Goal: Task Accomplishment & Management: Complete application form

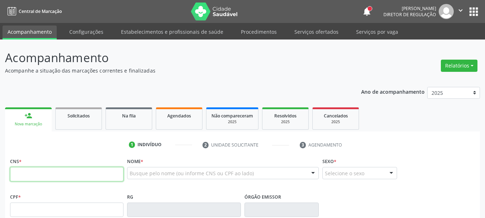
click at [41, 175] on input "text" at bounding box center [66, 174] width 113 height 14
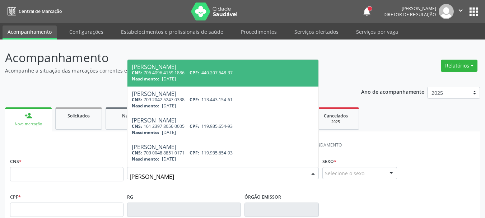
type input "ana carolina pereira"
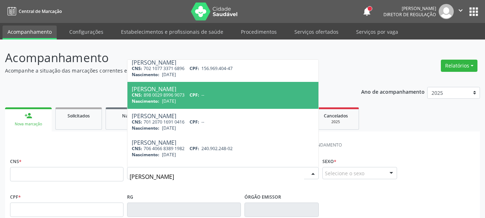
scroll to position [72, 0]
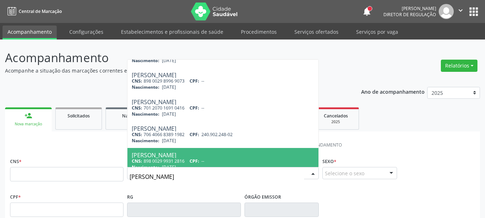
click at [254, 153] on div "Ana Carolina Pereira de Menezes" at bounding box center [223, 155] width 182 height 6
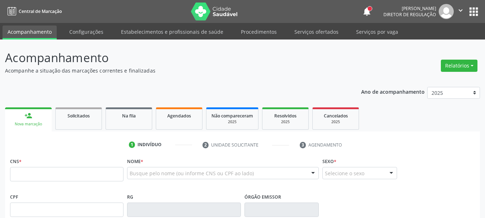
type input "898 0029 9931 2816"
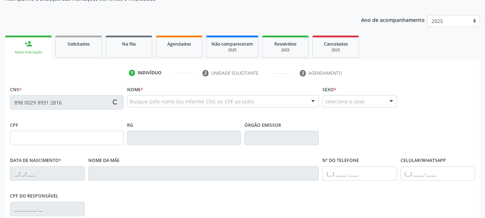
type input "07/12/1990"
type input "Maria de Fatima Pereira Menezes"
type input "(87) 99225-7223"
type input "11"
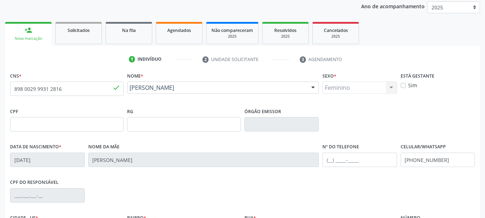
scroll to position [108, 0]
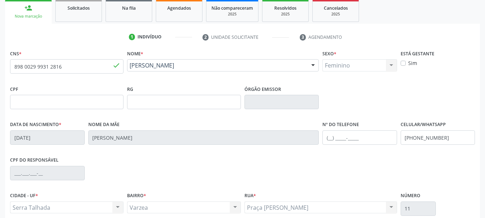
click at [362, 66] on div "Feminino Masculino Feminino Nenhum resultado encontrado para: " " Não há nenhum…" at bounding box center [359, 65] width 75 height 12
drag, startPoint x: 451, startPoint y: 134, endPoint x: 319, endPoint y: 156, distance: 134.1
click at [320, 156] on div "CNS * 898 0029 9931 2816 done Nome * Ana Carolina Pereira de Menezes Ana Caroli…" at bounding box center [242, 146] width 464 height 196
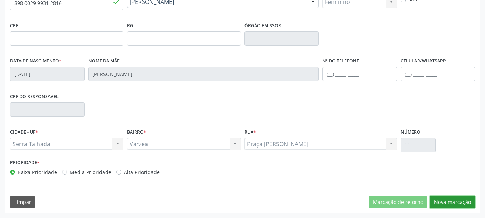
click at [454, 200] on button "Nova marcação" at bounding box center [451, 202] width 45 height 12
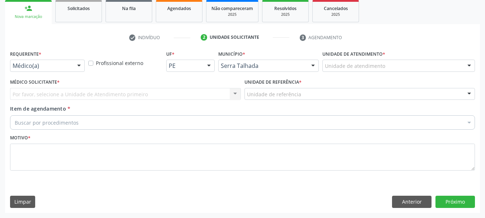
scroll to position [107, 0]
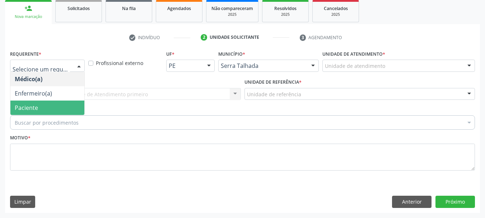
click at [45, 107] on span "Paciente" at bounding box center [47, 107] width 74 height 14
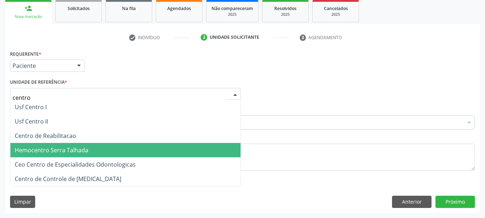
click at [48, 143] on span "Hemocentro Serra Talhada" at bounding box center [125, 150] width 230 height 14
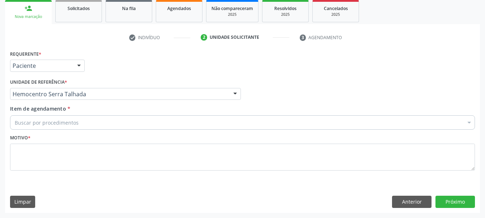
click at [79, 89] on div "Hemocentro Serra Talhada" at bounding box center [125, 94] width 231 height 12
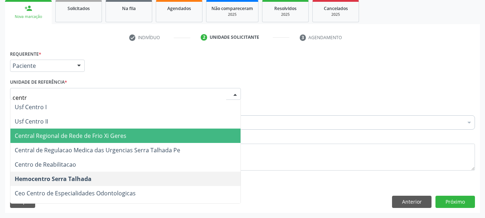
type input "centro"
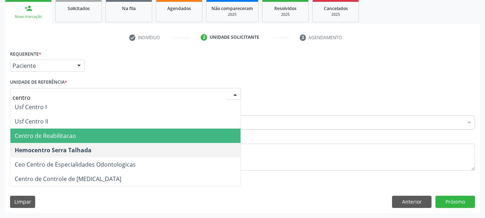
click at [82, 132] on span "Centro de Reabilitacao" at bounding box center [125, 135] width 230 height 14
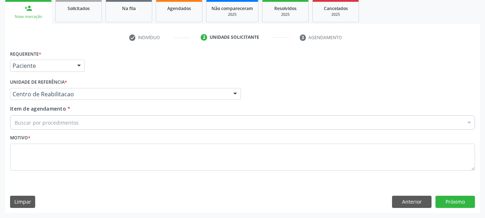
click at [77, 117] on div "Buscar por procedimentos" at bounding box center [242, 122] width 464 height 14
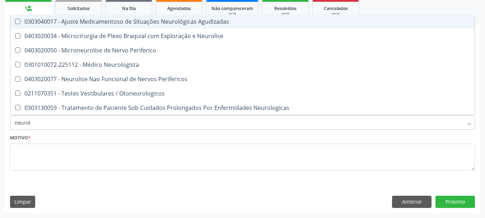
type input "neurolo"
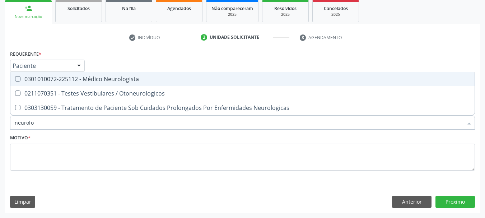
drag, startPoint x: 128, startPoint y: 81, endPoint x: 109, endPoint y: 119, distance: 42.2
click at [128, 81] on div "0301010072-225112 - Médico Neurologista" at bounding box center [242, 79] width 455 height 6
checkbox Neurologista "true"
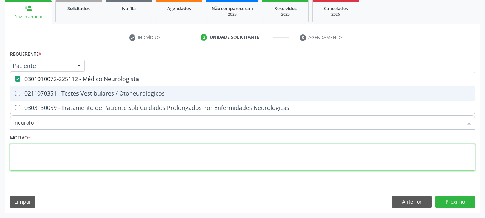
click at [70, 165] on textarea at bounding box center [242, 156] width 464 height 27
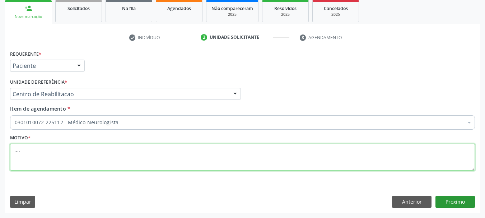
type textarea "...."
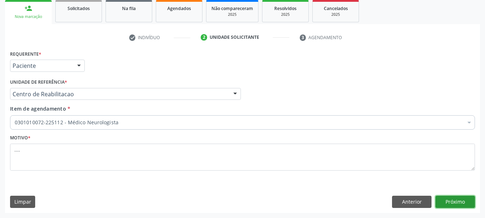
click at [451, 204] on button "Próximo" at bounding box center [454, 201] width 39 height 12
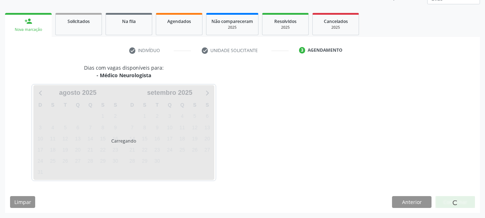
scroll to position [94, 0]
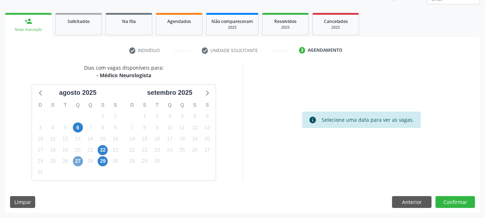
click at [80, 160] on span "27" at bounding box center [78, 161] width 10 height 10
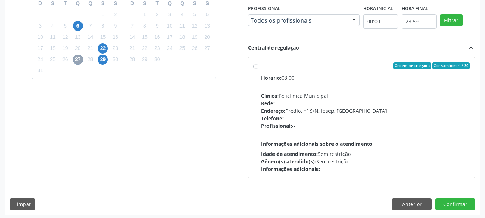
scroll to position [198, 0]
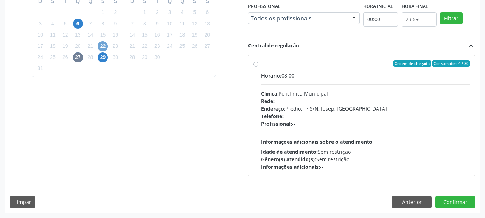
click at [100, 48] on span "22" at bounding box center [103, 46] width 10 height 10
click at [106, 56] on span "29" at bounding box center [103, 57] width 10 height 10
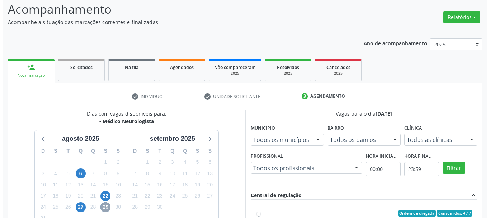
scroll to position [0, 0]
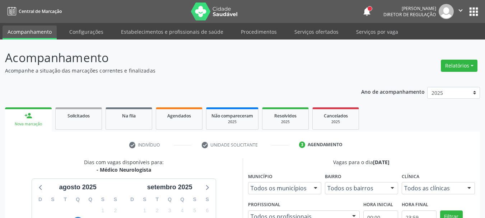
click at [304, 22] on nav "Central de Marcação notifications Ana Paula da Silva Lima Diretor de regulação …" at bounding box center [242, 11] width 485 height 23
click at [301, 34] on link "Serviços ofertados" at bounding box center [316, 31] width 54 height 13
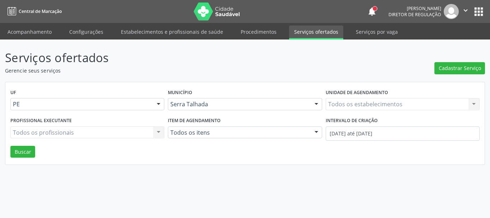
click at [360, 103] on div "Todos os estabelecimentos Todos os estabelecimentos Nenhum resultado encontrado…" at bounding box center [403, 104] width 154 height 12
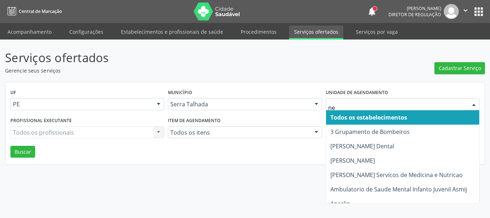
type input "neu"
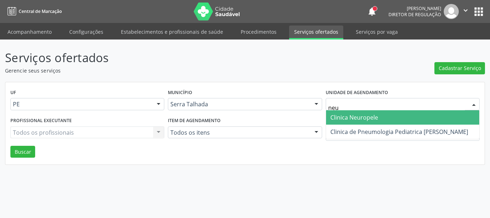
click at [366, 118] on span "Clinica Neuropele" at bounding box center [354, 117] width 48 height 8
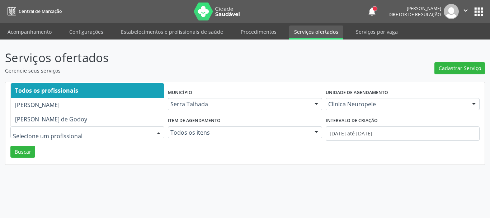
click at [184, 158] on div "UF PE PE Nenhum resultado encontrado para: " " Não há nenhuma opção para ser ex…" at bounding box center [244, 123] width 479 height 82
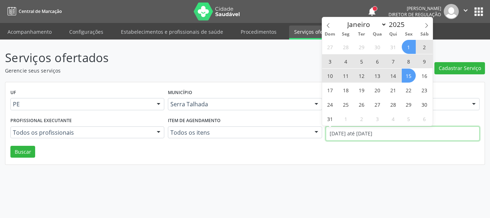
click at [355, 130] on input "01/08/2025 até 15/08/2025" at bounding box center [403, 133] width 154 height 14
click at [329, 27] on icon at bounding box center [328, 25] width 5 height 5
select select "6"
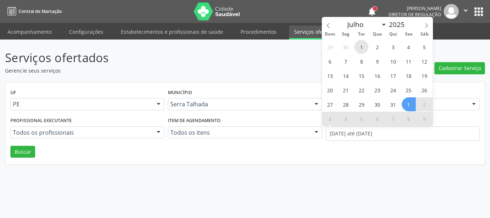
click at [361, 49] on span "1" at bounding box center [361, 47] width 14 height 14
type input "01/07/2025"
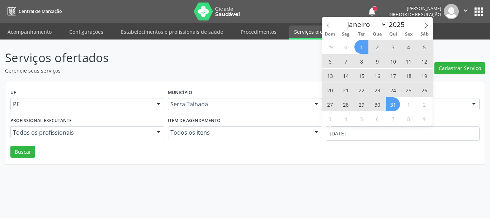
click at [392, 108] on span "31" at bounding box center [393, 104] width 14 height 14
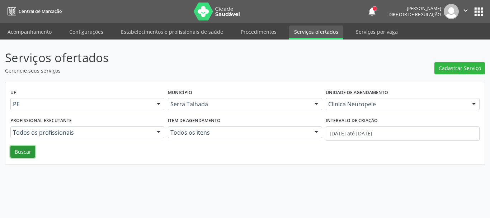
click at [27, 150] on button "Buscar" at bounding box center [22, 152] width 25 height 12
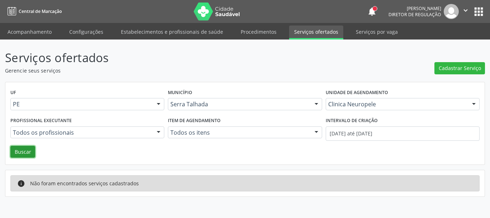
click at [19, 150] on button "Buscar" at bounding box center [22, 152] width 25 height 12
click at [230, 156] on div "UF PE PE Nenhum resultado encontrado para: " " Não há nenhuma opção para ser ex…" at bounding box center [244, 123] width 479 height 82
click at [17, 152] on button "Buscar" at bounding box center [22, 152] width 25 height 12
click at [478, 9] on button "apps" at bounding box center [478, 11] width 13 height 13
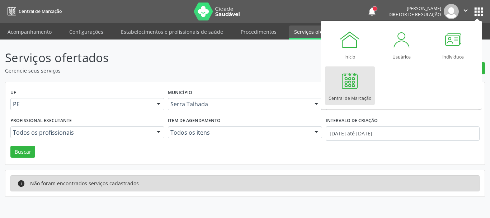
click at [341, 82] on div at bounding box center [350, 81] width 22 height 22
click at [355, 82] on div at bounding box center [350, 81] width 22 height 22
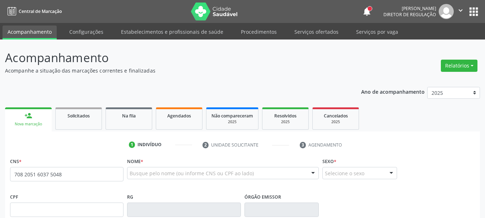
type input "708 2051 6037 5048"
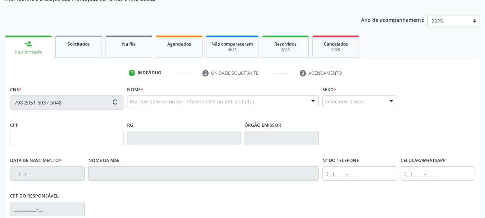
type input "008.763.954-85"
type input "[DATE]"
type input "[PERSON_NAME]"
type input "[PHONE_NUMBER]"
type input "28"
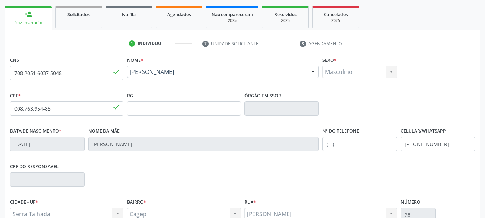
scroll to position [171, 0]
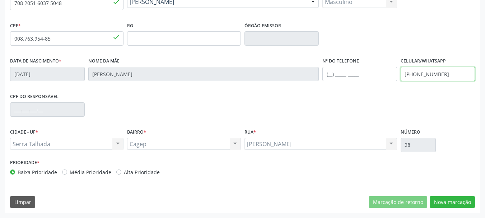
drag, startPoint x: 447, startPoint y: 74, endPoint x: 360, endPoint y: 84, distance: 87.4
click at [360, 84] on div "Data de nascimento * 28/01/1981 Nome da mãe Ernestina Tereza de Souza Nº do Tel…" at bounding box center [242, 74] width 468 height 36
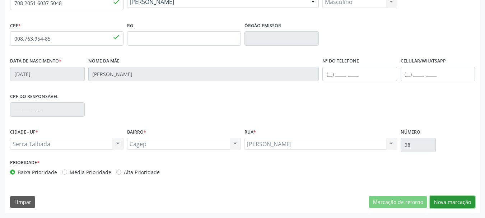
click at [442, 204] on button "Nova marcação" at bounding box center [451, 202] width 45 height 12
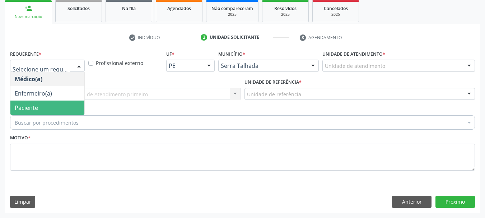
click at [36, 110] on span "Paciente" at bounding box center [26, 108] width 23 height 8
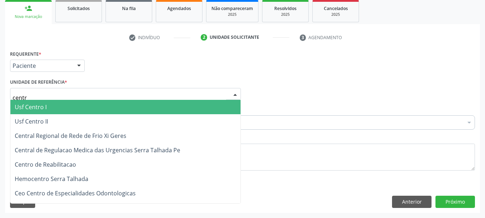
type input "centro"
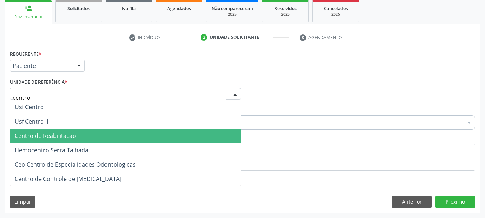
click at [48, 137] on span "Centro de Reabilitacao" at bounding box center [45, 136] width 61 height 8
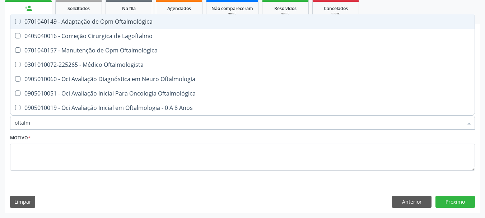
type input "oftalmo"
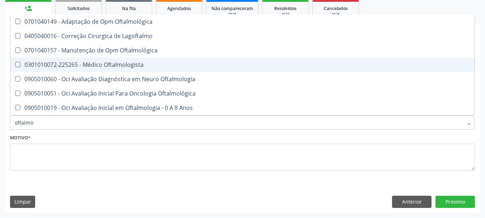
click at [73, 69] on span "0301010072-225265 - Médico Oftalmologista" at bounding box center [242, 64] width 464 height 14
checkbox Oftalmologista "true"
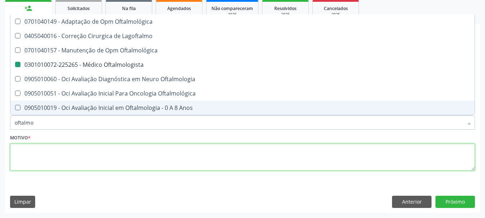
click at [32, 157] on textarea at bounding box center [242, 156] width 464 height 27
checkbox Lagoftalmo "true"
checkbox Oftalmologista "false"
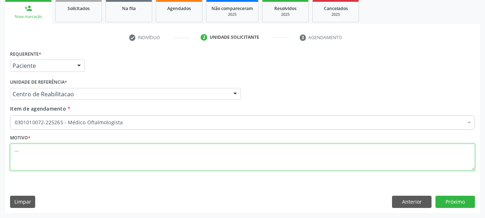
type textarea "..."
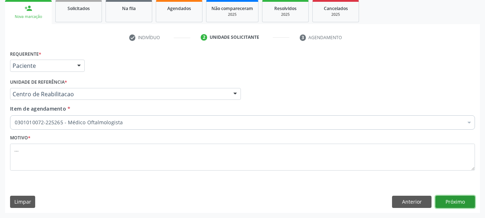
click at [469, 199] on button "Próximo" at bounding box center [454, 201] width 39 height 12
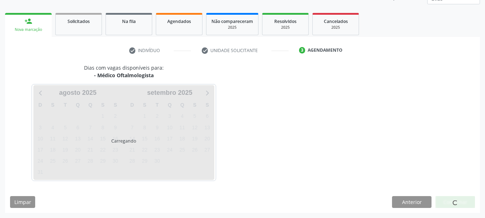
scroll to position [94, 0]
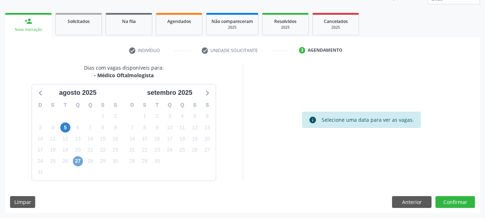
click at [76, 161] on span "27" at bounding box center [78, 161] width 10 height 10
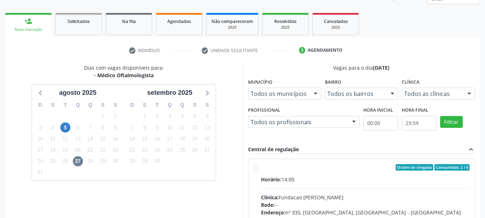
click at [261, 166] on label "Ordem de chegada Consumidos: 2 / 6 Horário: 14:00 Clínica: Fundacao Altino Vent…" at bounding box center [365, 219] width 209 height 110
click at [253, 166] on input "Ordem de chegada Consumidos: 2 / 6 Horário: 14:00 Clínica: Fundacao Altino Vent…" at bounding box center [255, 167] width 5 height 6
radio input "true"
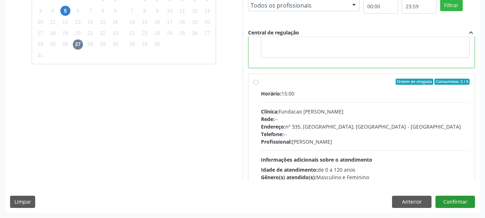
scroll to position [143, 0]
click at [472, 199] on button "Confirmar" at bounding box center [454, 201] width 39 height 12
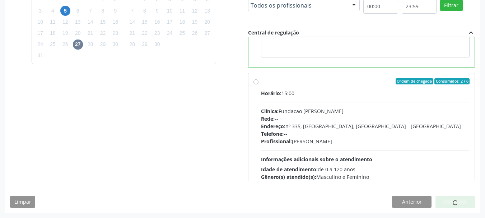
scroll to position [22, 0]
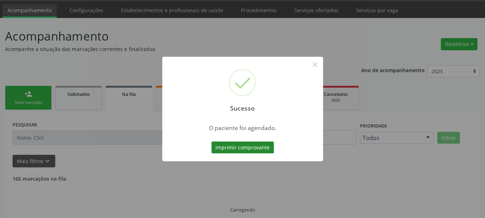
click at [263, 146] on button "Imprimir comprovante" at bounding box center [242, 147] width 62 height 12
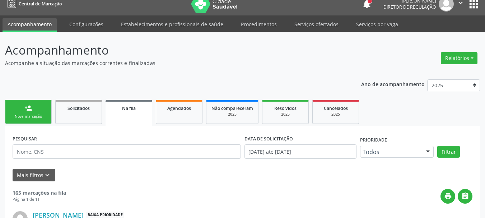
scroll to position [0, 0]
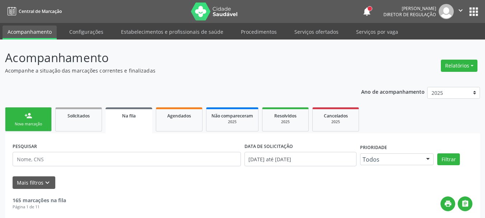
click at [474, 16] on button "apps" at bounding box center [473, 11] width 13 height 13
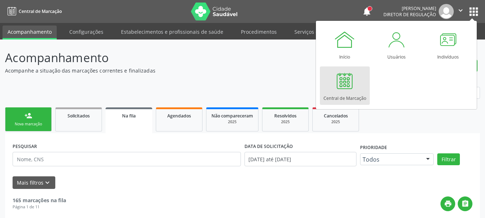
click at [359, 80] on link "Central de Marcação" at bounding box center [345, 85] width 50 height 38
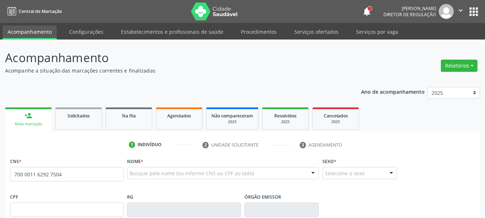
type input "700 0011 6292 7504"
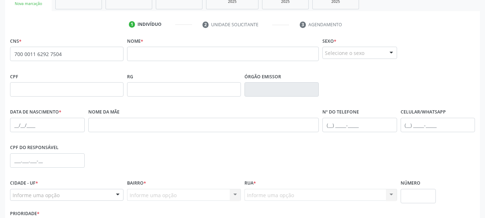
scroll to position [108, 0]
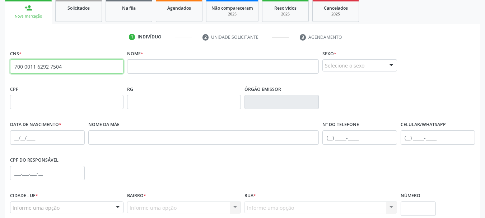
drag, startPoint x: 66, startPoint y: 63, endPoint x: 0, endPoint y: 59, distance: 65.8
click at [0, 59] on div "Acompanhamento Acompanhe a situação das marcações correntes e finalizadas Relat…" at bounding box center [242, 106] width 485 height 349
paste input "898 0034 4080 1898"
type input "898 0034 4080 1898"
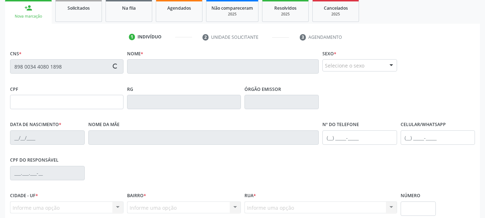
type input "20/08/2003"
type input "Ana Paula Gomes de Sa"
type input "(87) 99999-9999"
type input "(87) 98144-0735"
type input "84"
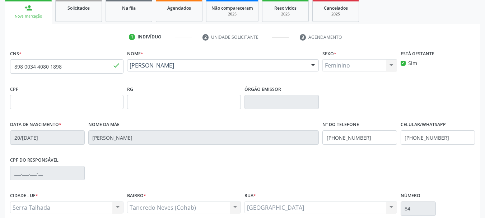
scroll to position [143, 0]
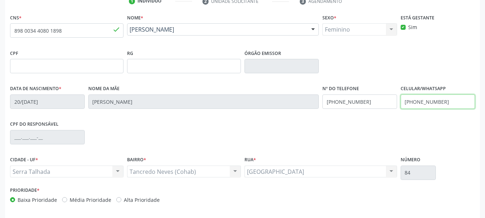
drag, startPoint x: 456, startPoint y: 104, endPoint x: 367, endPoint y: 98, distance: 89.2
click at [367, 98] on div "Data de nascimento * 20/08/2003 Nome da mãe Ana Paula Gomes de Sa Nº do Telefon…" at bounding box center [242, 101] width 468 height 36
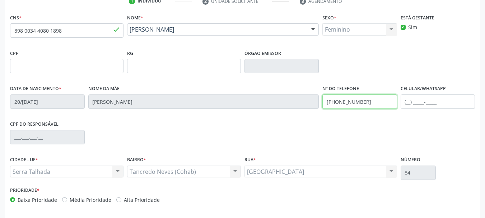
drag, startPoint x: 351, startPoint y: 108, endPoint x: 307, endPoint y: 118, distance: 45.2
click at [307, 118] on div "Data de nascimento * 20/08/2003 Nome da mãe Ana Paula Gomes de Sa Nº do Telefon…" at bounding box center [242, 101] width 468 height 36
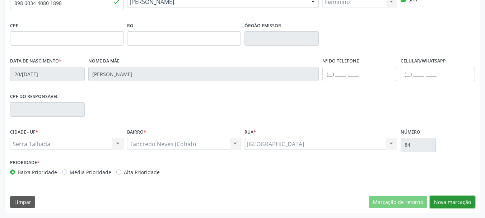
drag, startPoint x: 458, startPoint y: 202, endPoint x: 404, endPoint y: 192, distance: 55.2
click at [458, 203] on button "Nova marcação" at bounding box center [451, 202] width 45 height 12
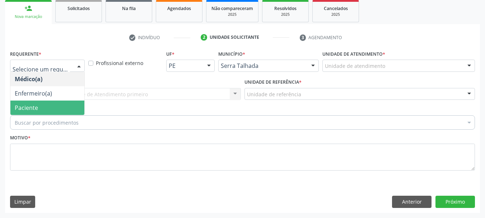
click at [18, 107] on span "Paciente" at bounding box center [26, 108] width 23 height 8
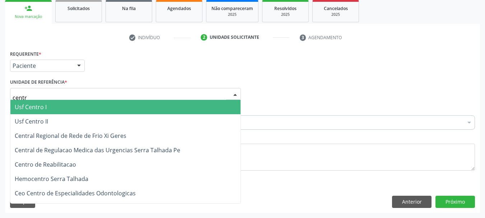
type input "centro"
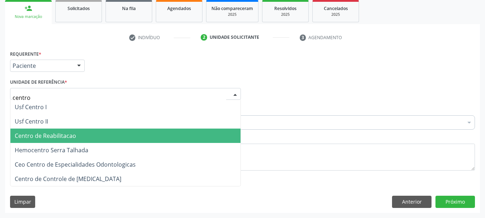
click at [49, 131] on span "Centro de Reabilitacao" at bounding box center [125, 135] width 230 height 14
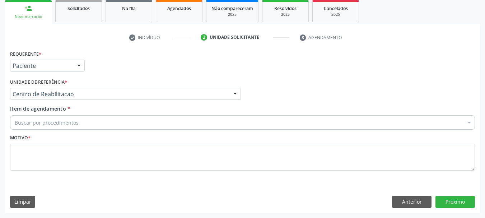
click at [44, 115] on div "Item de agendamento * Buscar por procedimentos Selecionar todos 0304070076 - .Q…" at bounding box center [242, 116] width 464 height 23
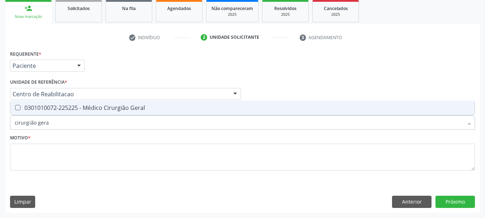
type input "cirurgião geral"
click at [45, 112] on span "0301010072-225225 - Médico Cirurgião Geral" at bounding box center [242, 107] width 464 height 14
checkbox Geral "true"
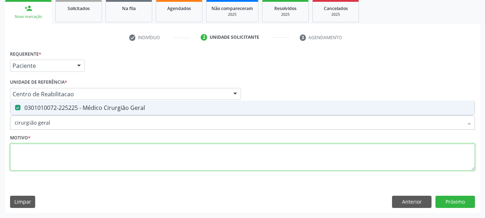
click at [42, 150] on textarea at bounding box center [242, 156] width 464 height 27
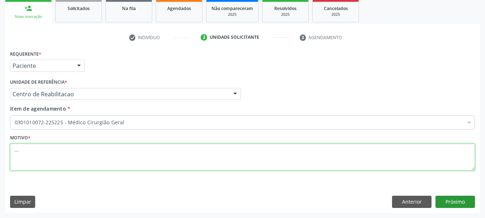
type textarea "..."
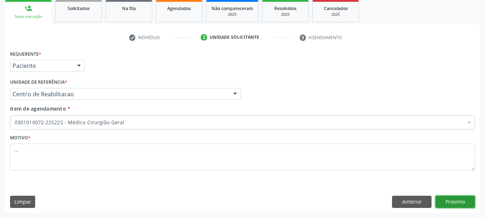
click at [443, 204] on button "Próximo" at bounding box center [454, 201] width 39 height 12
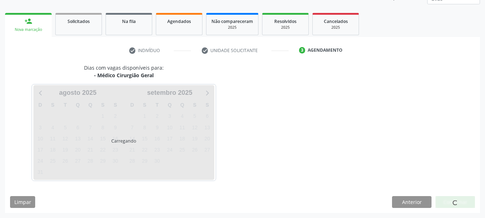
scroll to position [94, 0]
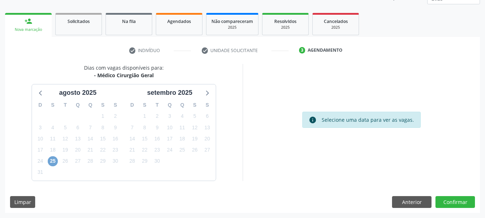
click at [51, 160] on span "25" at bounding box center [53, 161] width 10 height 10
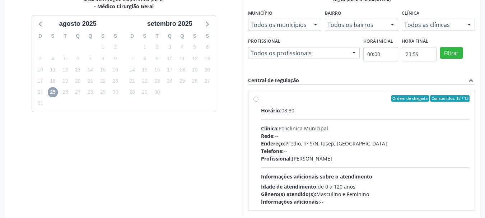
scroll to position [166, 0]
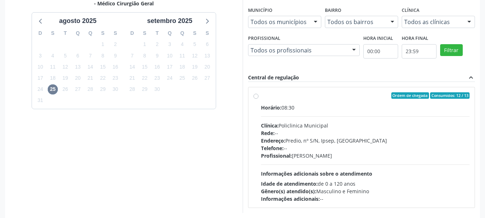
click at [261, 96] on label "Ordem de chegada Consumidos: 12 / 13 Horário: 08:30 Clínica: Policlinica Munici…" at bounding box center [365, 147] width 209 height 110
click at [256, 96] on input "Ordem de chegada Consumidos: 12 / 13 Horário: 08:30 Clínica: Policlinica Munici…" at bounding box center [255, 95] width 5 height 6
radio input "true"
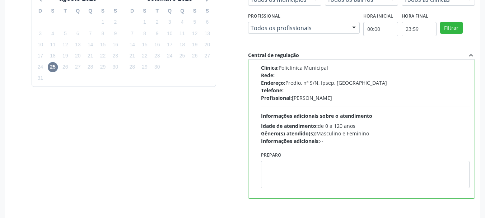
scroll to position [211, 0]
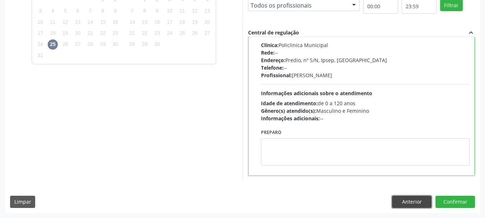
click at [409, 200] on button "Anterior" at bounding box center [411, 201] width 39 height 12
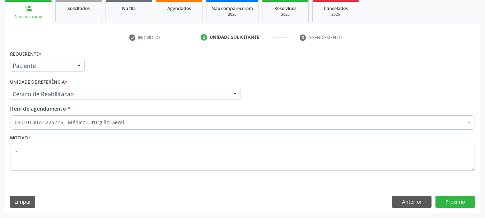
scroll to position [107, 0]
click at [456, 204] on button "Próximo" at bounding box center [454, 201] width 39 height 12
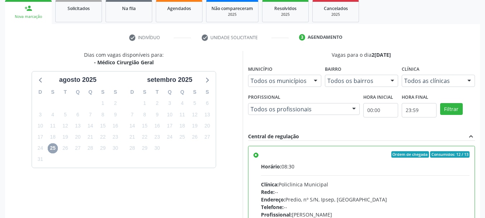
click at [56, 150] on span "25" at bounding box center [53, 148] width 10 height 10
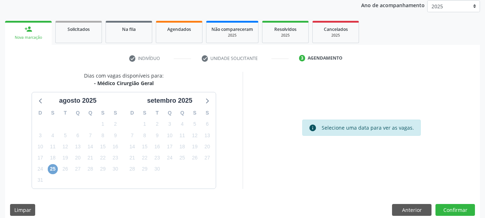
scroll to position [94, 0]
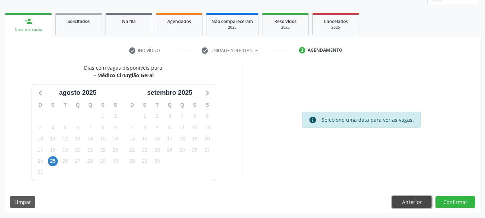
click at [412, 204] on button "Anterior" at bounding box center [411, 202] width 39 height 12
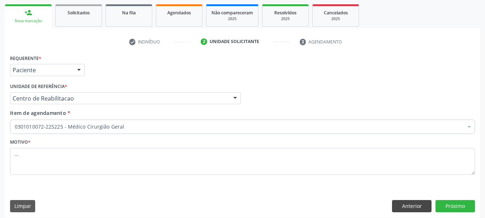
scroll to position [107, 0]
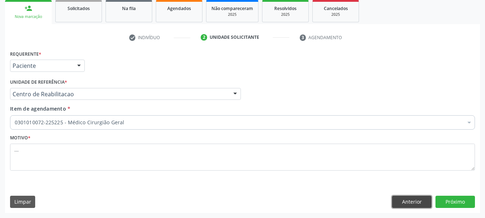
click at [409, 204] on button "Anterior" at bounding box center [411, 201] width 39 height 12
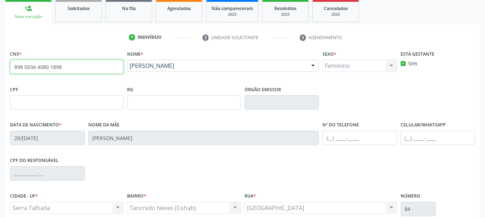
drag, startPoint x: 75, startPoint y: 69, endPoint x: 13, endPoint y: 67, distance: 62.1
click at [13, 67] on input "898 0034 4080 1898" at bounding box center [66, 67] width 113 height 14
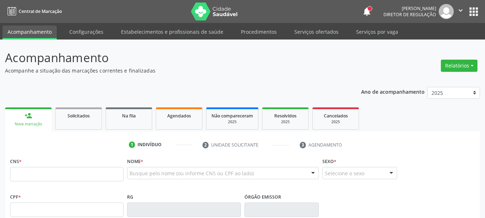
scroll to position [107, 0]
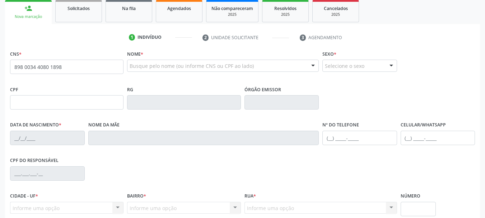
type input "898 0034 4080 1898"
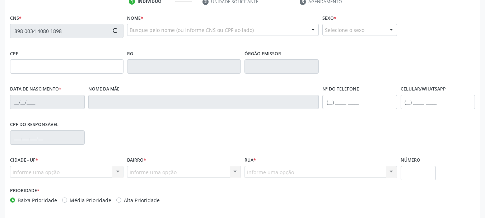
type input "20/[DATE]"
type input "[PERSON_NAME]"
type input "[PHONE_NUMBER]"
type input "84"
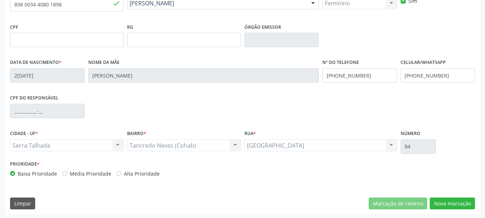
scroll to position [171, 0]
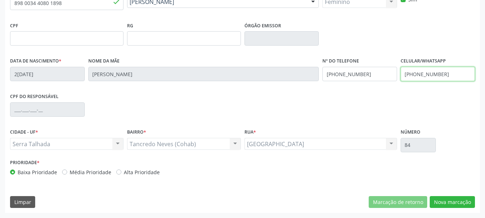
drag, startPoint x: 461, startPoint y: 72, endPoint x: 381, endPoint y: 90, distance: 81.9
click at [381, 90] on div "Data de nascimento * 20/08/2003 Nome da mãe Ana Paula Gomes de Sa Nº do Telefon…" at bounding box center [242, 74] width 468 height 36
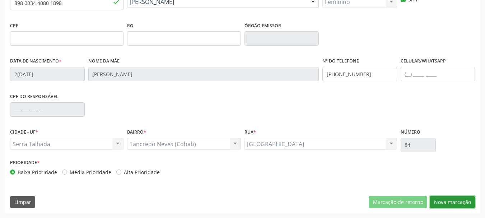
click at [469, 199] on button "Nova marcação" at bounding box center [451, 202] width 45 height 12
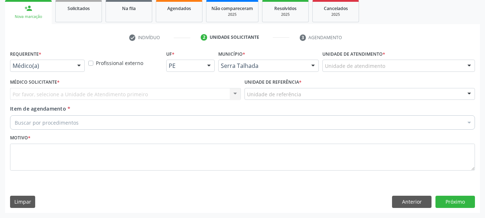
scroll to position [107, 0]
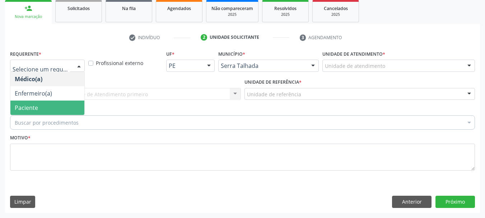
click at [28, 110] on span "Paciente" at bounding box center [26, 108] width 23 height 8
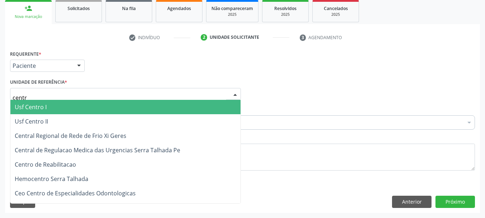
type input "centro"
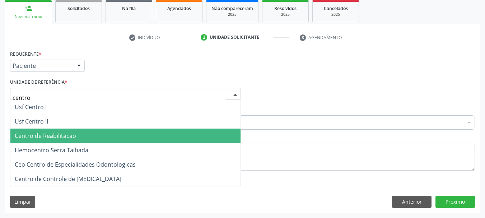
click at [44, 131] on span "Centro de Reabilitacao" at bounding box center [125, 135] width 230 height 14
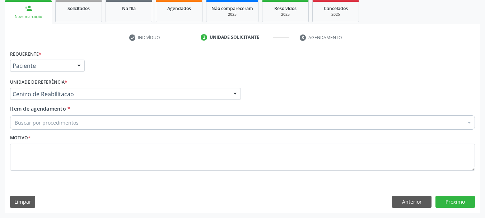
click at [60, 126] on div "Buscar por procedimentos" at bounding box center [242, 122] width 464 height 14
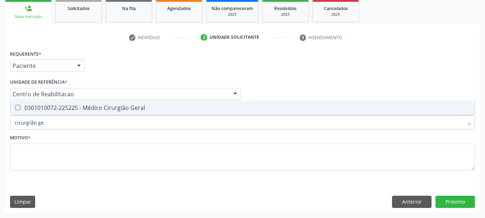
click at [66, 100] on div "Requerente * Paciente Médico(a) Enfermeiro(a) Paciente Nenhum resultado encontr…" at bounding box center [242, 114] width 464 height 132
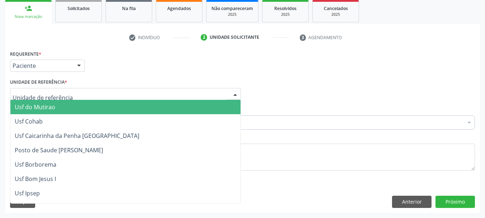
click at [108, 81] on div "Unidade de referência * Usf do Mutirao Usf Cohab Usf Caicarinha da Penha Tauapi…" at bounding box center [125, 88] width 231 height 23
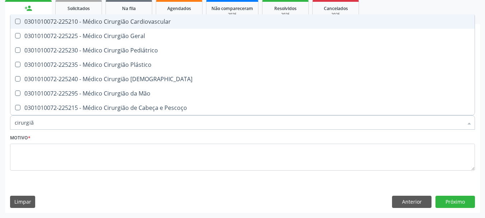
type input "cirurgião"
click at [93, 26] on span "0301010072-225210 - Médico Cirurgião Cardiovascular" at bounding box center [242, 21] width 464 height 14
checkbox Cardiovascular "false"
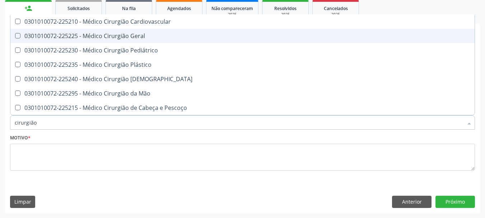
click at [94, 36] on div "0301010072-225225 - Médico Cirurgião Geral" at bounding box center [242, 36] width 455 height 6
checkbox Geral "true"
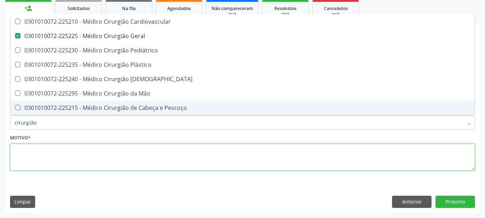
click at [75, 157] on textarea at bounding box center [242, 156] width 464 height 27
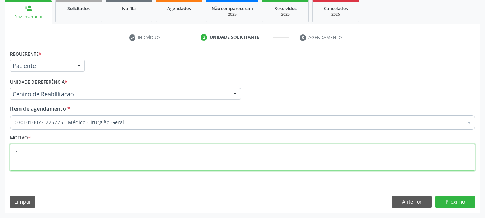
type textarea "..."
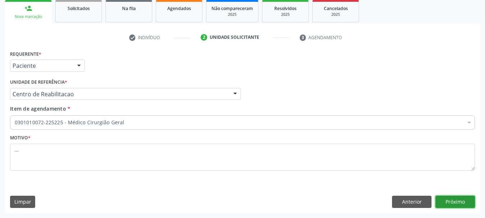
click at [460, 200] on button "Próximo" at bounding box center [454, 201] width 39 height 12
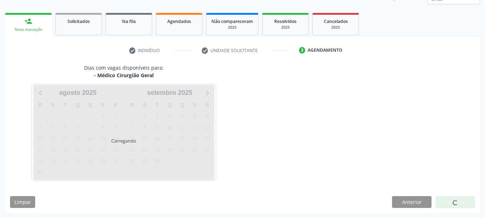
scroll to position [94, 0]
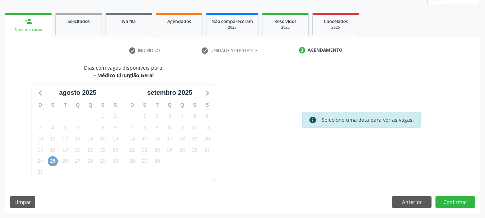
click at [53, 158] on span "25" at bounding box center [53, 161] width 10 height 10
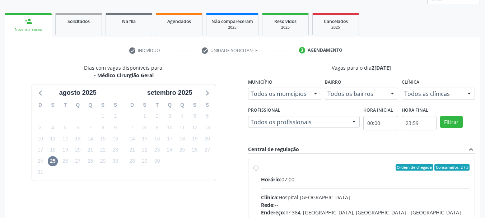
click at [261, 167] on label "Ordem de chegada Consumidos: 2 / 3 Horário: 07:00 Clínica: Hospital Sao Francis…" at bounding box center [365, 219] width 209 height 110
click at [254, 167] on input "Ordem de chegada Consumidos: 2 / 3 Horário: 07:00 Clínica: Hospital Sao Francis…" at bounding box center [255, 167] width 5 height 6
radio input "true"
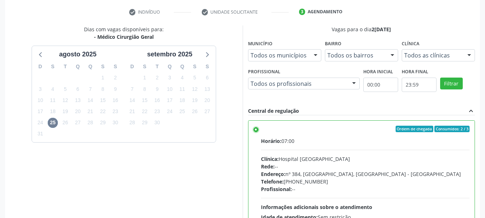
scroll to position [211, 0]
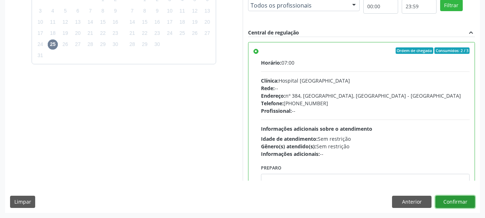
click at [460, 200] on button "Confirmar" at bounding box center [454, 201] width 39 height 12
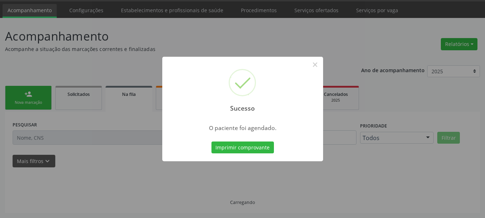
scroll to position [22, 0]
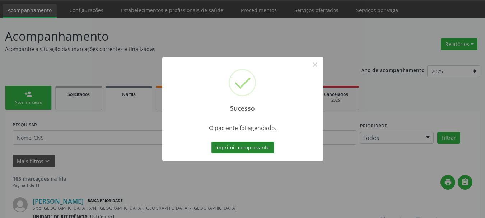
click at [230, 144] on button "Imprimir comprovante" at bounding box center [242, 147] width 62 height 12
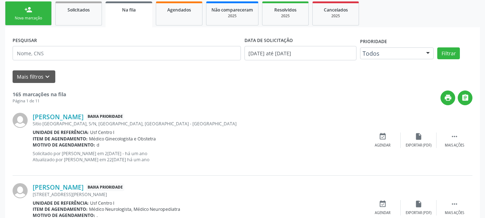
scroll to position [0, 0]
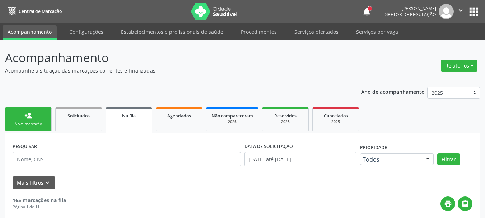
click at [473, 14] on button "apps" at bounding box center [473, 11] width 13 height 13
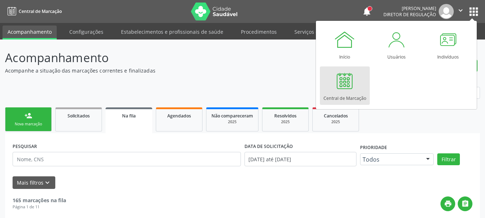
click at [332, 91] on link "Central de Marcação" at bounding box center [345, 85] width 50 height 38
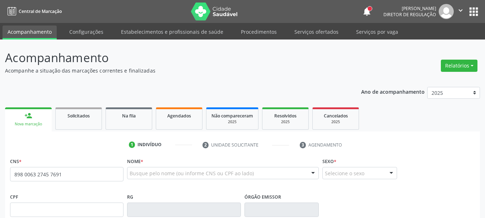
type input "898 0063 2745 7691"
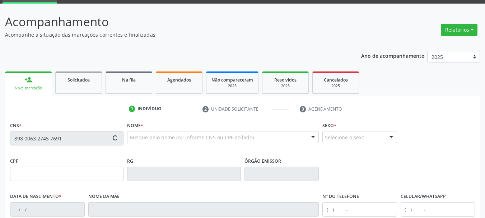
type input "185.813.544-32"
type input "1[DATE]"
type input "[PERSON_NAME]"
type input "[PHONE_NUMBER]"
type input "348.916.638-80"
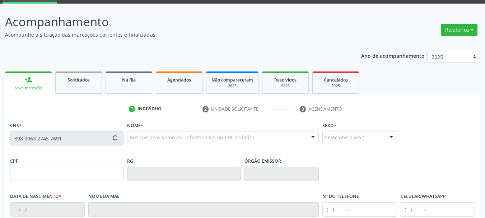
type input "S/N"
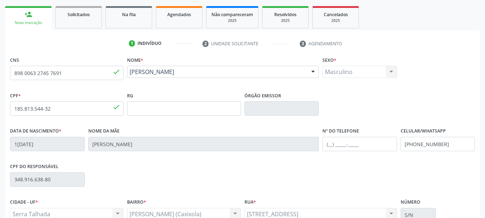
scroll to position [108, 0]
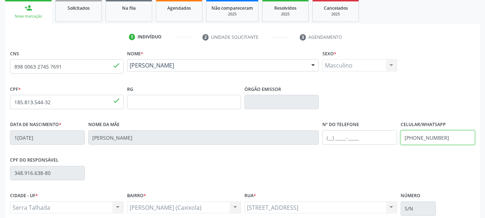
drag, startPoint x: 450, startPoint y: 136, endPoint x: 352, endPoint y: 152, distance: 99.9
click at [352, 152] on div "Data de nascimento * 1[DATE] Nome da mãe [PERSON_NAME] Nº do Telefone Celular/W…" at bounding box center [242, 137] width 468 height 36
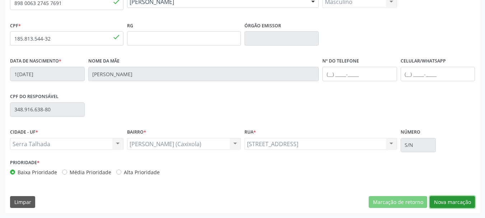
click at [461, 208] on button "Nova marcação" at bounding box center [451, 202] width 45 height 12
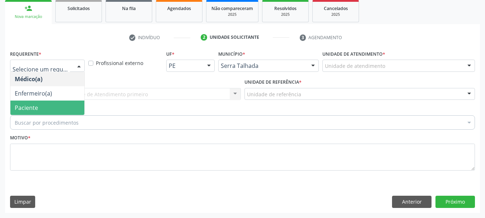
click at [33, 102] on span "Paciente" at bounding box center [47, 107] width 74 height 14
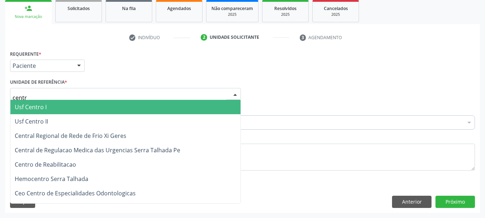
type input "centro"
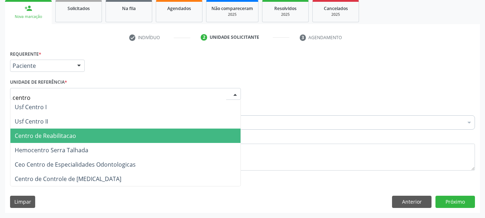
click at [54, 139] on span "Centro de Reabilitacao" at bounding box center [45, 136] width 61 height 8
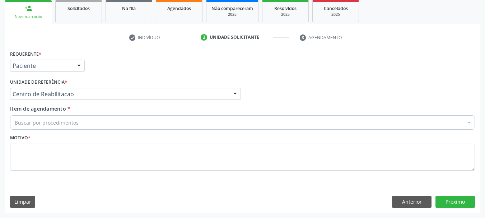
click at [15, 120] on input "Item de agendamento *" at bounding box center [15, 122] width 0 height 14
click at [15, 119] on input "Item de agendamento *" at bounding box center [15, 122] width 0 height 14
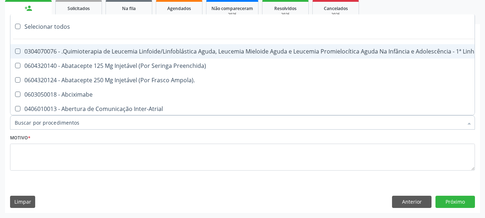
click at [61, 122] on input "Item de agendamento *" at bounding box center [239, 122] width 448 height 14
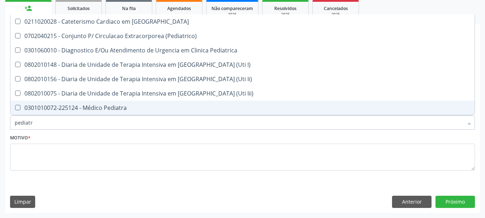
type input "pediatra"
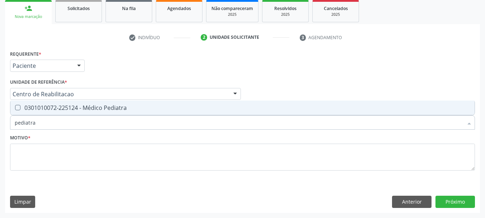
click at [100, 107] on div "0301010072-225124 - Médico Pediatra" at bounding box center [242, 108] width 455 height 6
checkbox Pediatra "true"
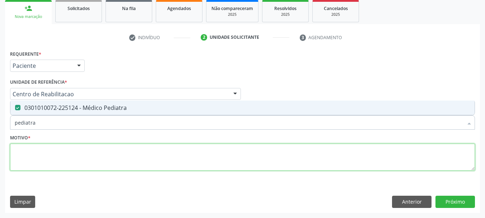
click at [73, 159] on textarea at bounding box center [242, 156] width 464 height 27
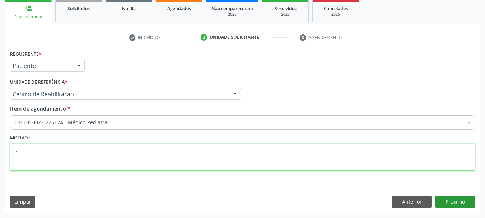
type textarea "..."
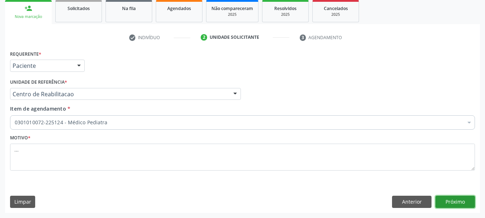
click at [467, 201] on button "Próximo" at bounding box center [454, 201] width 39 height 12
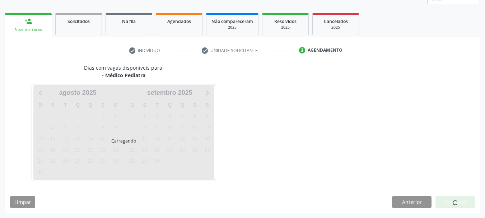
scroll to position [94, 0]
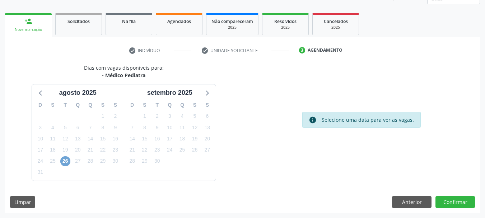
click at [68, 160] on span "26" at bounding box center [65, 161] width 10 height 10
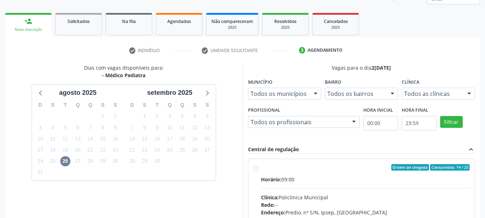
click at [261, 168] on label "Ordem de chegada Consumidos: 14 / 25 Horário: 09:00 Clínica: Policlinica Munici…" at bounding box center [365, 219] width 209 height 110
click at [256, 168] on input "Ordem de chegada Consumidos: 14 / 25 Horário: 09:00 Clínica: Policlinica Munici…" at bounding box center [255, 167] width 5 height 6
radio input "true"
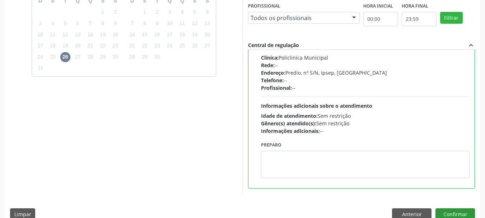
scroll to position [202, 0]
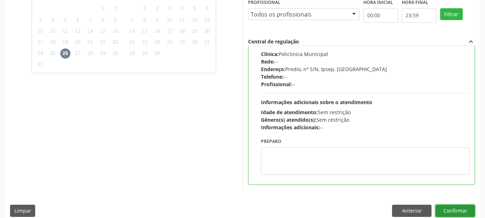
click at [448, 207] on button "Confirmar" at bounding box center [454, 210] width 39 height 12
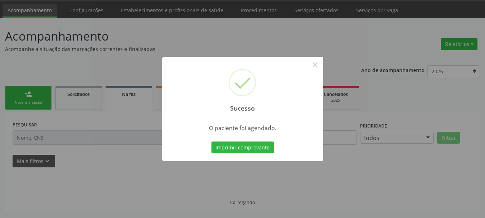
scroll to position [22, 0]
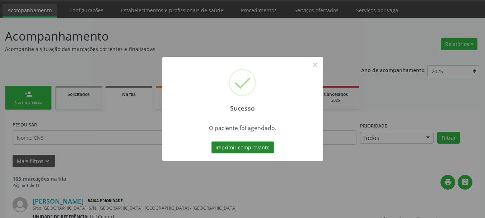
click at [240, 150] on button "Imprimir comprovante" at bounding box center [242, 147] width 62 height 12
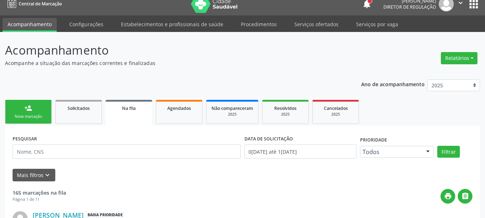
scroll to position [0, 0]
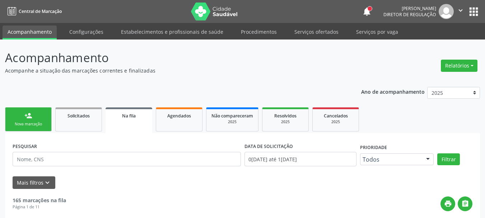
click at [475, 13] on button "apps" at bounding box center [473, 11] width 13 height 13
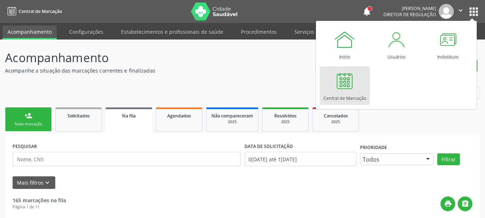
click at [354, 88] on div at bounding box center [345, 81] width 22 height 22
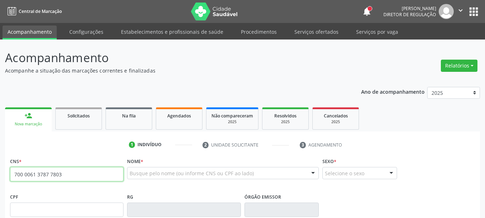
type input "700 0061 3787 7803"
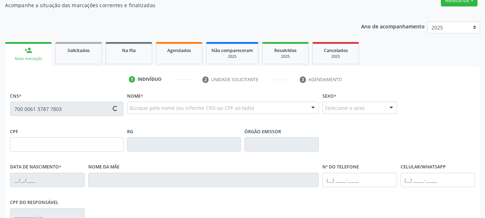
scroll to position [72, 0]
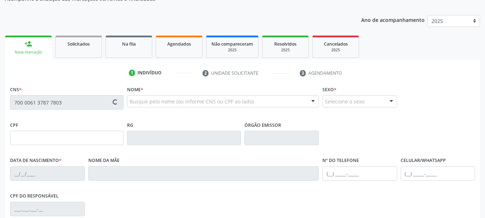
type input "156.253.794-67"
type input "[DATE]"
type input "[PERSON_NAME]"
type input "[PHONE_NUMBER]"
type input "348.916.638-80"
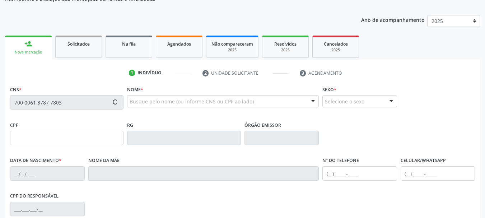
type input "S/N"
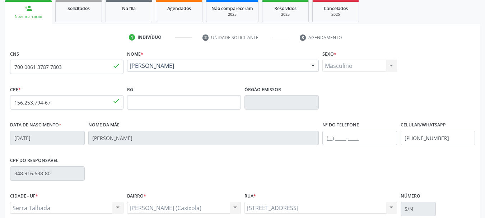
scroll to position [108, 0]
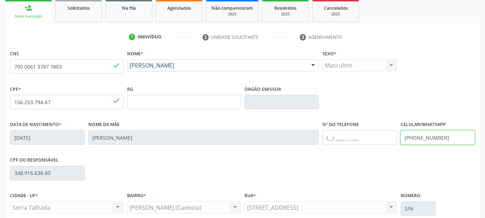
drag, startPoint x: 450, startPoint y: 138, endPoint x: 364, endPoint y: 141, distance: 86.1
click at [364, 141] on div "Data de nascimento * [DATE] Nome da mãe [PERSON_NAME] Nº do Telefone Celular/Wh…" at bounding box center [242, 137] width 468 height 36
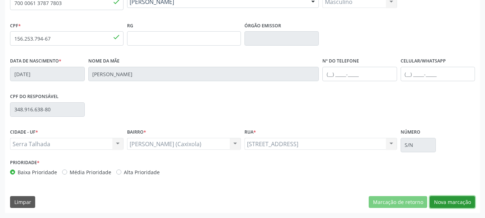
click at [447, 199] on button "Nova marcação" at bounding box center [451, 202] width 45 height 12
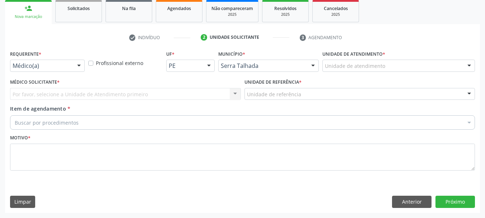
scroll to position [107, 0]
click at [66, 71] on div "Médico(a)" at bounding box center [47, 66] width 75 height 12
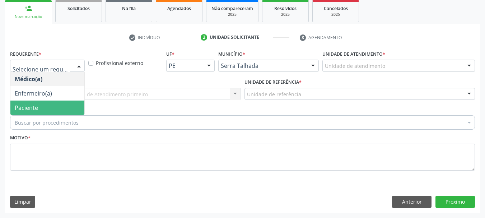
click at [59, 103] on span "Paciente" at bounding box center [47, 107] width 74 height 14
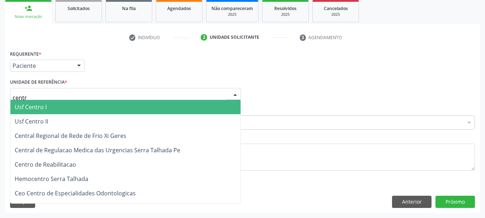
type input "centro"
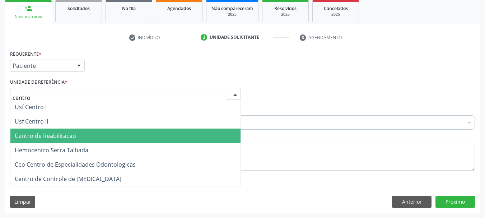
click at [64, 133] on span "Centro de Reabilitacao" at bounding box center [45, 136] width 61 height 8
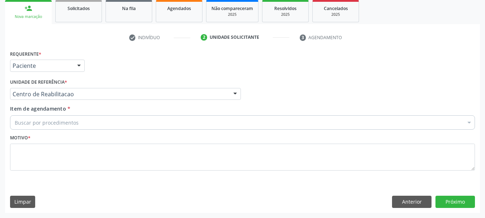
click at [71, 118] on div "Buscar por procedimentos" at bounding box center [242, 122] width 464 height 14
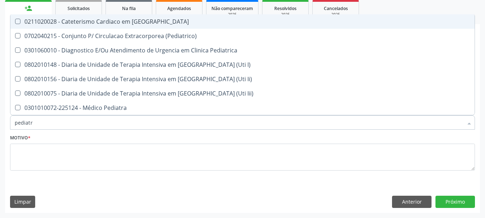
type input "pediatra"
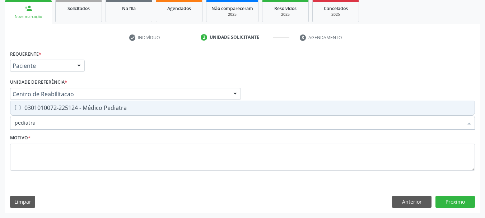
click at [32, 108] on div "0301010072-225124 - Médico Pediatra" at bounding box center [242, 108] width 455 height 6
checkbox Pediatra "true"
click at [46, 143] on div "Motivo *" at bounding box center [242, 151] width 464 height 38
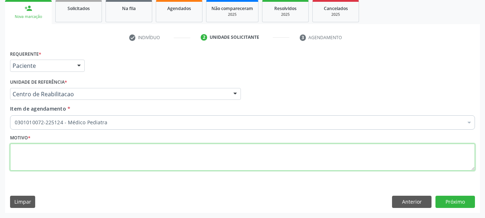
click at [47, 155] on textarea at bounding box center [242, 156] width 464 height 27
type textarea "..."
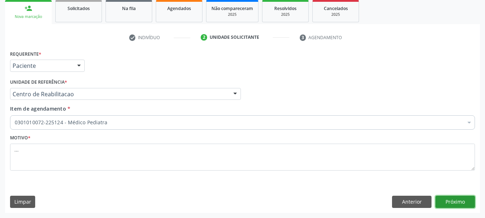
click at [458, 202] on button "Próximo" at bounding box center [454, 201] width 39 height 12
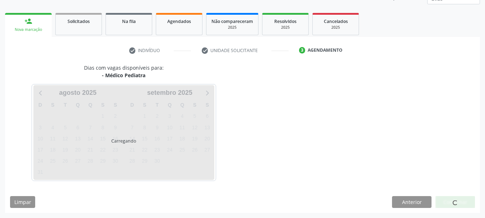
scroll to position [94, 0]
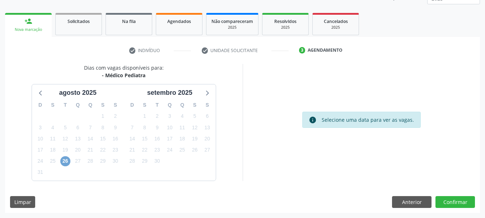
click at [66, 159] on span "26" at bounding box center [65, 161] width 10 height 10
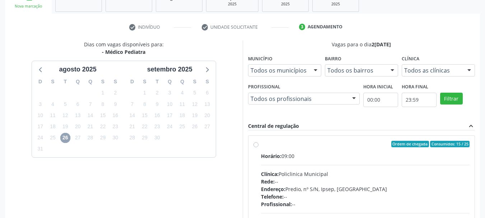
scroll to position [130, 0]
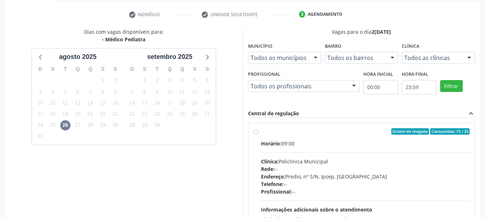
click at [258, 133] on div "Ordem de chegada Consumidos: 15 / 25 Horário: 09:00 Clínica: Policlinica Munici…" at bounding box center [361, 183] width 216 height 110
radio input "true"
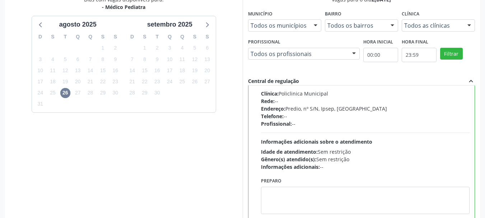
scroll to position [202, 0]
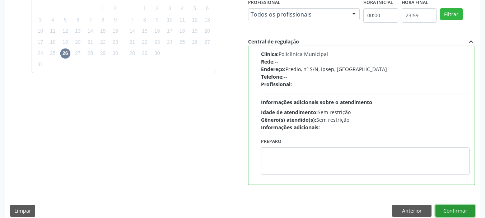
click at [458, 207] on button "Confirmar" at bounding box center [454, 210] width 39 height 12
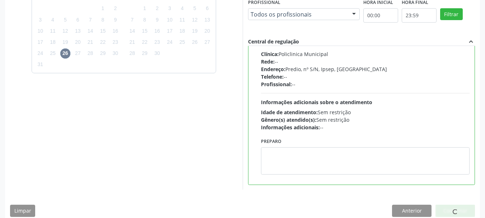
scroll to position [22, 0]
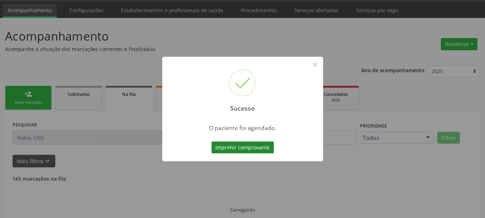
click at [245, 150] on button "Imprimir comprovante" at bounding box center [242, 147] width 62 height 12
